Goal: Information Seeking & Learning: Find specific fact

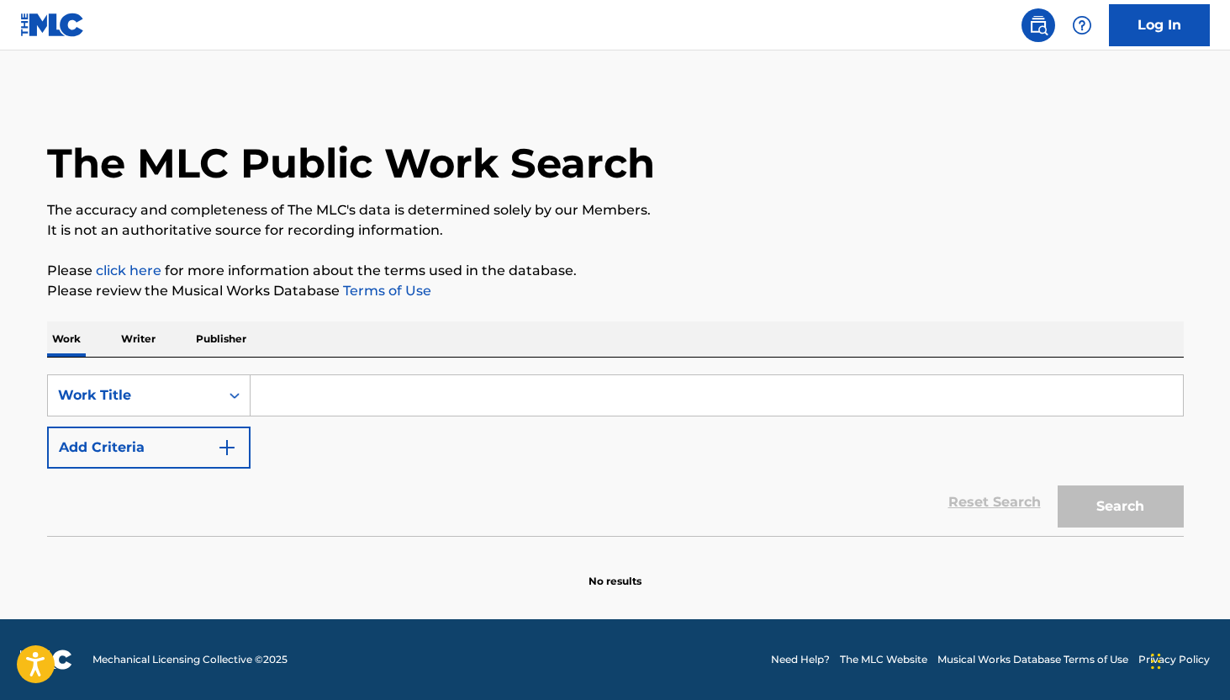
click at [283, 394] on input "Search Form" at bounding box center [717, 395] width 933 height 40
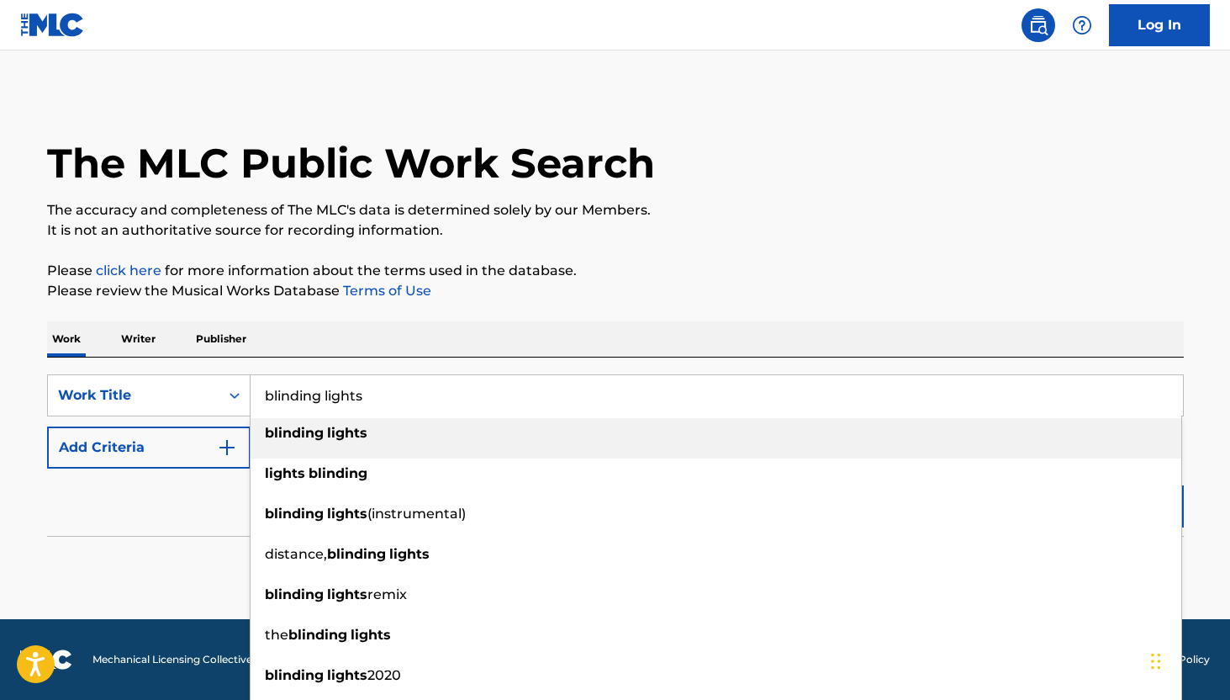
type input "blinding lights"
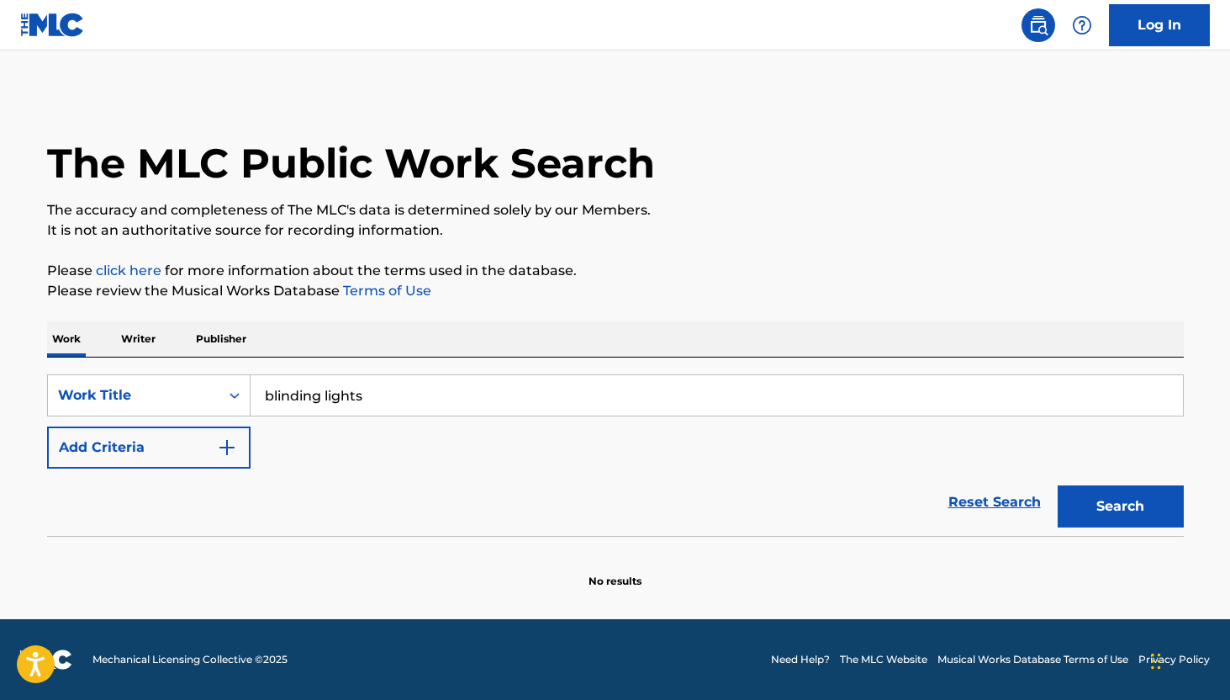
click at [156, 421] on div "SearchWithCriteriab70b81d9-9e42-48bd-b472-e000ea8f5b59 Work Title blinding ligh…" at bounding box center [615, 421] width 1137 height 94
click at [156, 438] on button "Add Criteria" at bounding box center [149, 447] width 204 height 42
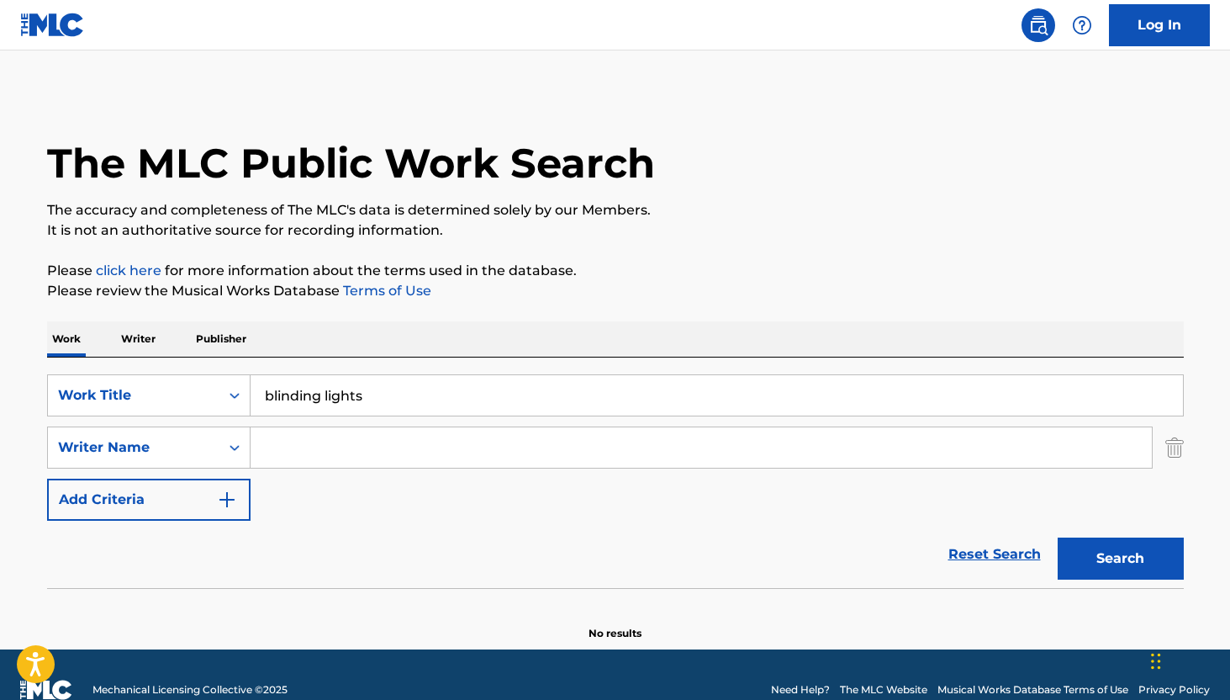
click at [290, 466] on input "Search Form" at bounding box center [701, 447] width 901 height 40
type input "o"
type input "[PERSON_NAME]"
click at [1058, 537] on button "Search" at bounding box center [1121, 558] width 126 height 42
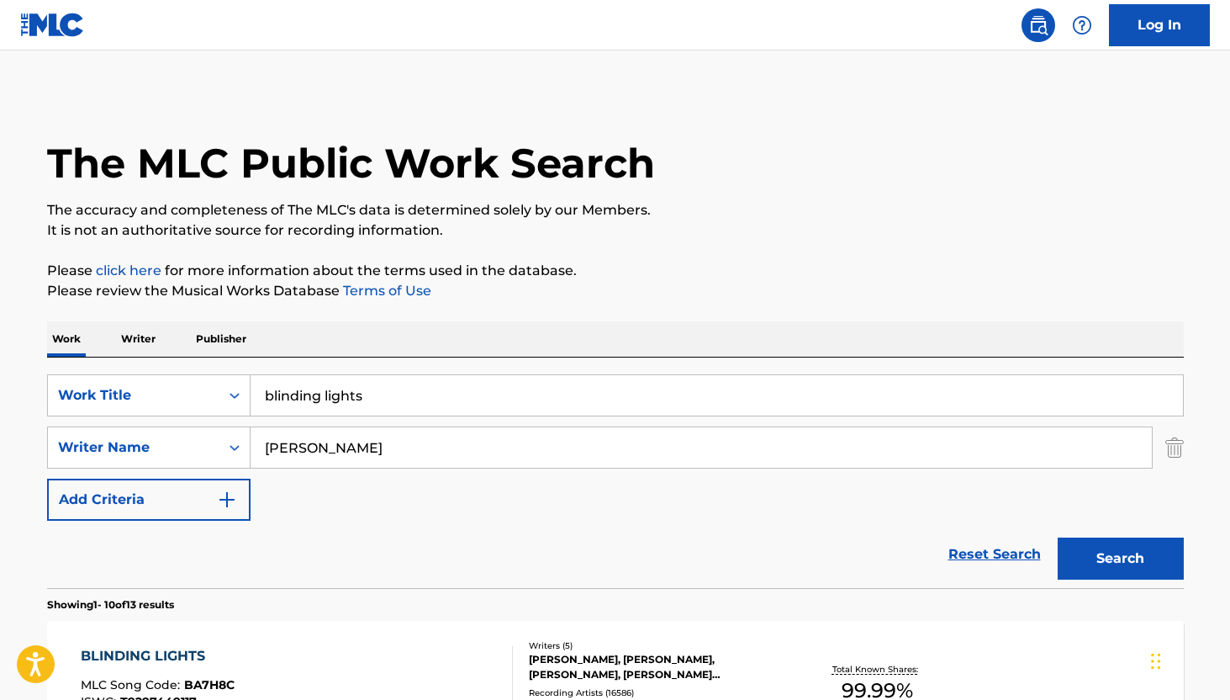
scroll to position [170, 0]
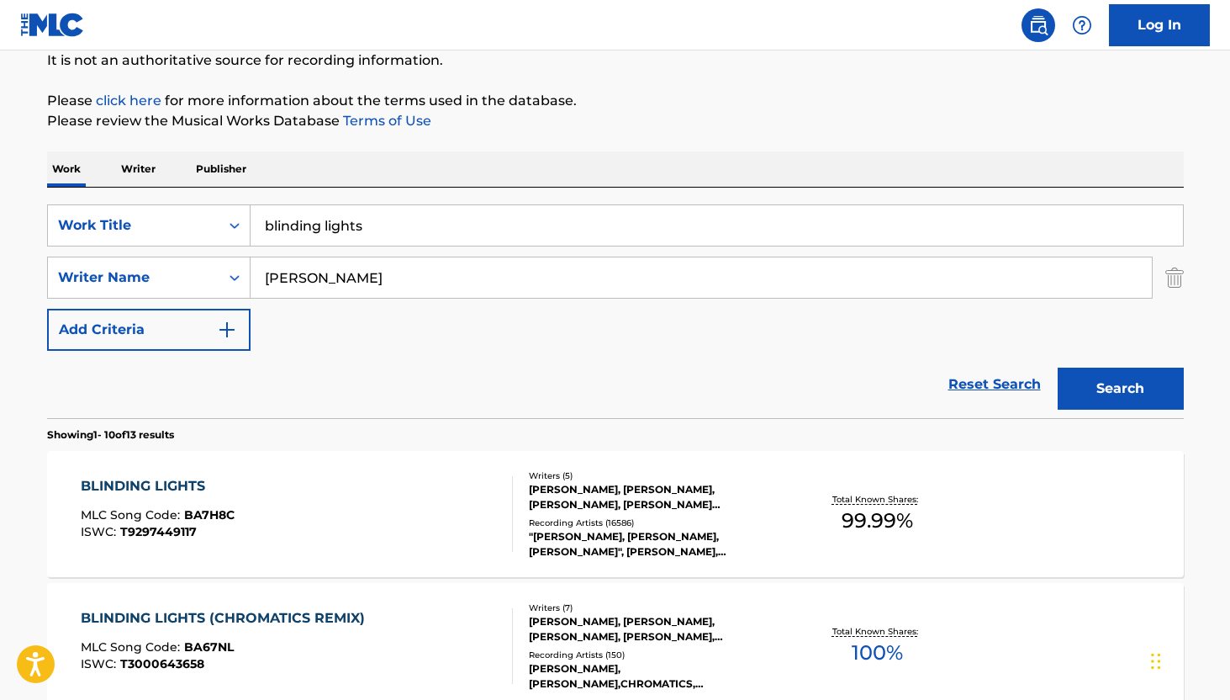
click at [141, 473] on div "BLINDING LIGHTS MLC Song Code : BA7H8C ISWC : T9297449117 Writers ( 5 ) [PERSON…" at bounding box center [615, 514] width 1137 height 126
